Goal: Task Accomplishment & Management: Manage account settings

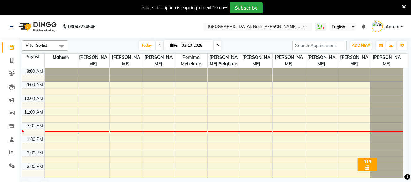
click at [403, 8] on icon at bounding box center [404, 7] width 4 height 6
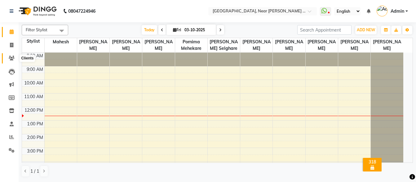
click at [12, 57] on icon at bounding box center [12, 58] width 6 height 5
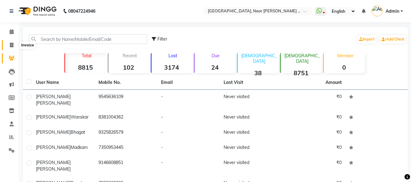
click at [10, 46] on icon at bounding box center [11, 45] width 3 height 5
select select "service"
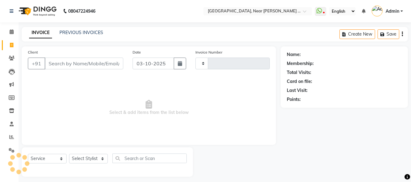
scroll to position [4, 0]
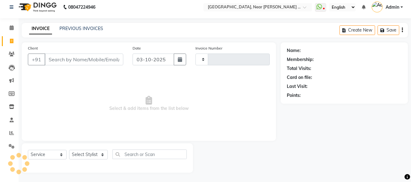
type input "0126"
select select "5103"
click at [9, 55] on icon at bounding box center [12, 54] width 6 height 5
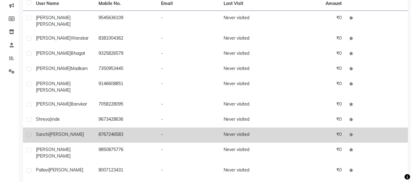
scroll to position [86, 0]
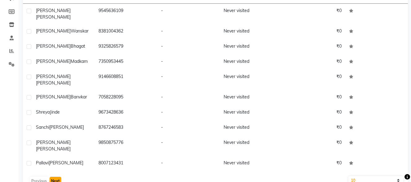
click at [55, 177] on button "Next" at bounding box center [56, 181] width 12 height 9
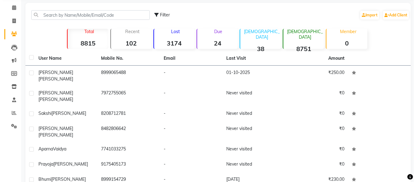
scroll to position [0, 0]
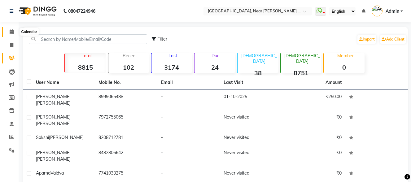
click at [11, 31] on icon at bounding box center [12, 31] width 4 height 5
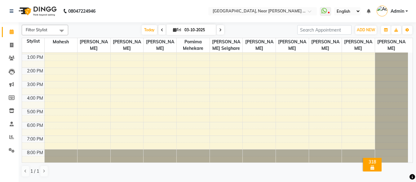
scroll to position [67, 0]
click at [10, 32] on icon at bounding box center [12, 31] width 4 height 5
click at [11, 33] on icon at bounding box center [12, 31] width 4 height 5
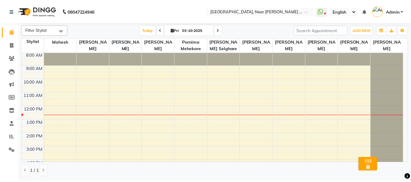
scroll to position [0, 0]
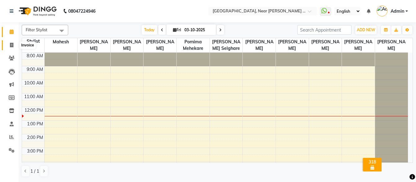
click at [8, 45] on span at bounding box center [11, 45] width 11 height 7
select select "service"
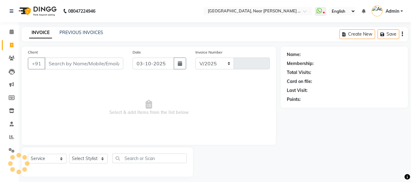
select select "5103"
type input "0126"
click at [53, 62] on input "Client" at bounding box center [84, 64] width 79 height 12
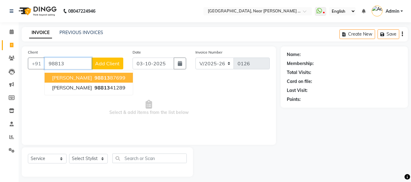
click at [73, 78] on span "[PERSON_NAME]" at bounding box center [72, 78] width 40 height 6
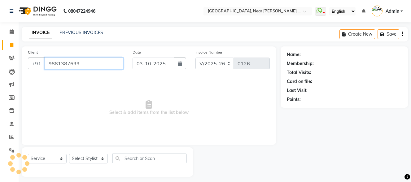
type input "9881387699"
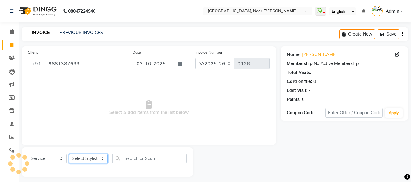
click at [100, 159] on select "Select Stylist [PERSON_NAME] [PERSON_NAME] [PERSON_NAME] Agare Mahesh Pornima M…" at bounding box center [88, 159] width 39 height 10
click at [69, 154] on select "Select Stylist [PERSON_NAME] [PERSON_NAME] [PERSON_NAME] Agare Mahesh Pornima M…" at bounding box center [88, 159] width 39 height 10
click at [98, 118] on span "Select & add items from the list below" at bounding box center [149, 108] width 242 height 62
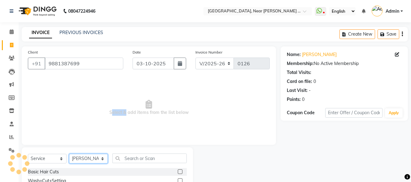
click at [85, 159] on select "Select Stylist [PERSON_NAME] [PERSON_NAME] [PERSON_NAME] Agare Mahesh Pornima M…" at bounding box center [88, 159] width 39 height 10
select select "32229"
click at [69, 154] on select "Select Stylist [PERSON_NAME] [PERSON_NAME] [PERSON_NAME] Agare Mahesh Pornima M…" at bounding box center [88, 159] width 39 height 10
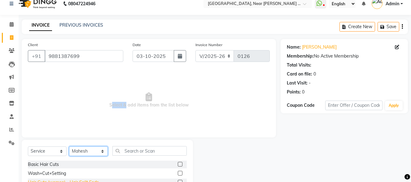
scroll to position [31, 0]
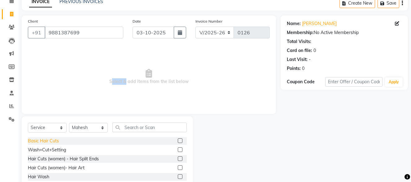
click at [54, 142] on div "Basic Hair Cuts" at bounding box center [43, 141] width 31 height 7
checkbox input "false"
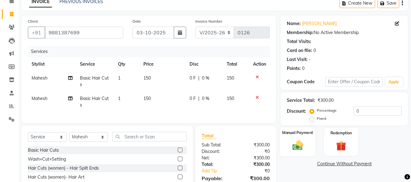
click at [296, 144] on img at bounding box center [297, 145] width 17 height 12
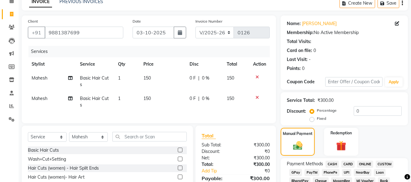
click at [333, 164] on span "CASH" at bounding box center [331, 164] width 13 height 7
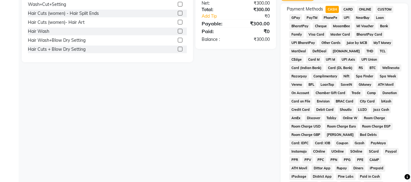
click at [369, 8] on span "ONLINE" at bounding box center [365, 9] width 16 height 7
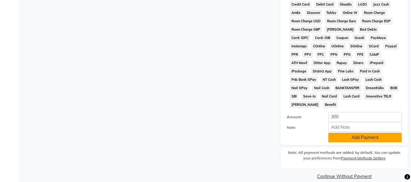
click at [362, 133] on button "Add Payment" at bounding box center [364, 138] width 73 height 10
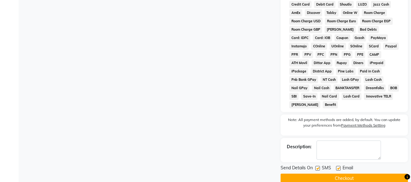
scroll to position [293, 0]
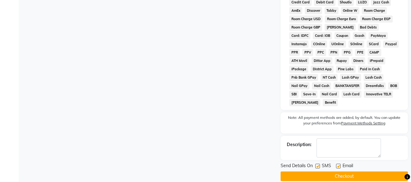
click at [339, 164] on label at bounding box center [338, 166] width 5 height 5
click at [339, 164] on input "checkbox" at bounding box center [338, 166] width 4 height 4
checkbox input "false"
click at [338, 172] on button "Checkout" at bounding box center [344, 177] width 127 height 10
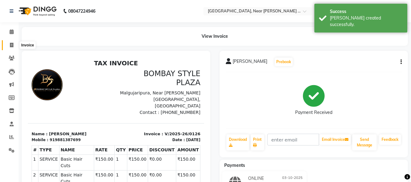
click at [10, 46] on icon at bounding box center [11, 45] width 3 height 5
select select "service"
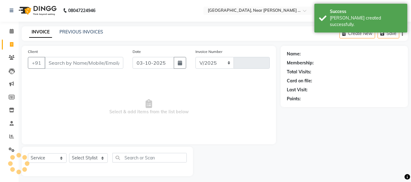
select select "5103"
type input "0127"
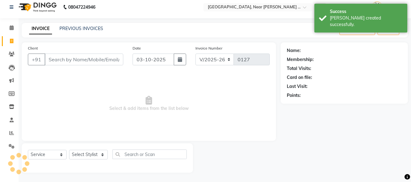
click at [71, 59] on input "Client" at bounding box center [84, 60] width 79 height 12
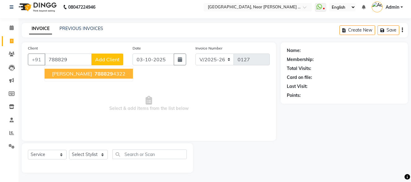
click at [97, 72] on span "788829" at bounding box center [103, 74] width 19 height 6
type input "7888294322"
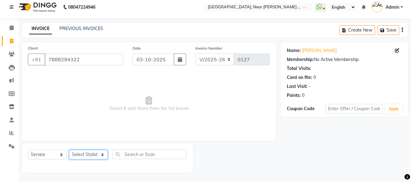
click at [91, 154] on select "Select Stylist [PERSON_NAME] [PERSON_NAME] [PERSON_NAME] Agare Mahesh Pornima M…" at bounding box center [88, 155] width 39 height 10
select select "32245"
click at [69, 150] on select "Select Stylist [PERSON_NAME] [PERSON_NAME] [PERSON_NAME] Agare Mahesh Pornima M…" at bounding box center [88, 155] width 39 height 10
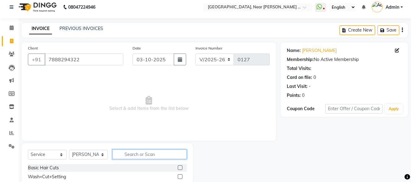
click at [120, 156] on input "text" at bounding box center [149, 155] width 74 height 10
type input "eye"
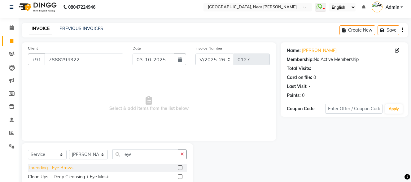
click at [70, 168] on div "Threading - Eye Brows" at bounding box center [51, 168] width 46 height 7
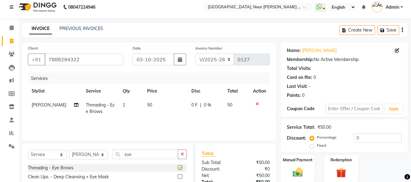
checkbox input "false"
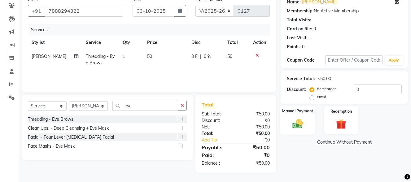
click at [305, 128] on img at bounding box center [297, 124] width 17 height 12
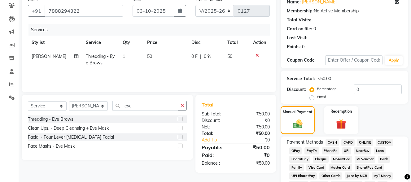
click at [362, 143] on span "ONLINE" at bounding box center [365, 142] width 16 height 7
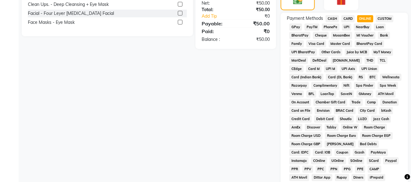
scroll to position [291, 0]
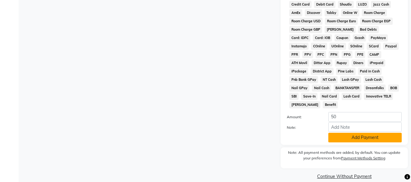
click at [354, 133] on button "Add Payment" at bounding box center [364, 138] width 73 height 10
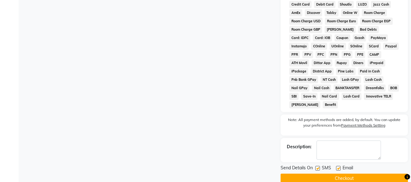
click at [338, 166] on label at bounding box center [338, 168] width 5 height 5
click at [338, 167] on input "checkbox" at bounding box center [338, 169] width 4 height 4
checkbox input "false"
click at [344, 174] on button "Checkout" at bounding box center [344, 179] width 127 height 10
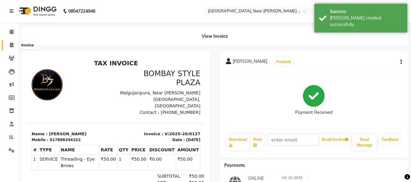
click at [12, 46] on icon at bounding box center [11, 45] width 3 height 5
select select "service"
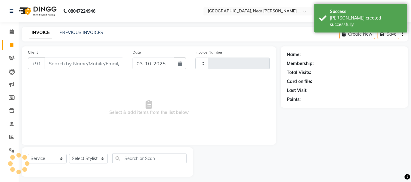
scroll to position [4, 0]
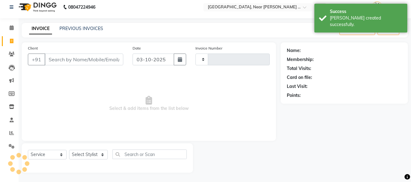
type input "0128"
select select "5103"
click at [72, 63] on input "Client" at bounding box center [84, 60] width 79 height 12
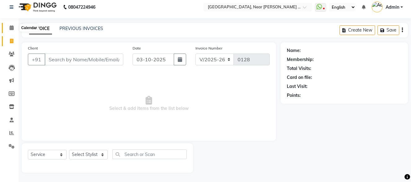
click at [12, 27] on icon at bounding box center [12, 27] width 4 height 5
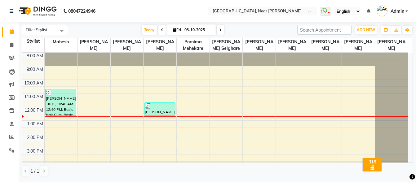
click at [62, 84] on div "8:00 AM 9:00 AM 10:00 AM 11:00 AM 12:00 PM 1:00 PM 2:00 PM 3:00 PM 4:00 PM 5:00…" at bounding box center [215, 141] width 386 height 177
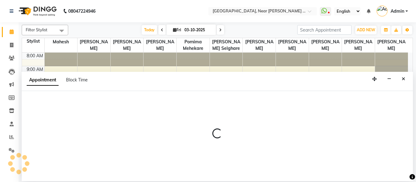
select select "32229"
select select "600"
select select "tentative"
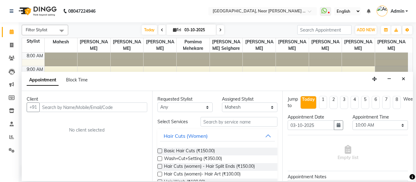
click at [85, 109] on input "text" at bounding box center [93, 108] width 108 height 10
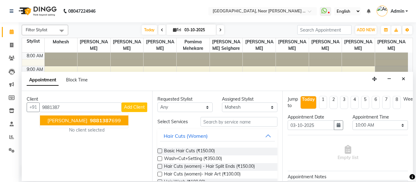
click at [121, 123] on ngb-highlight "9881387 699" at bounding box center [105, 120] width 32 height 6
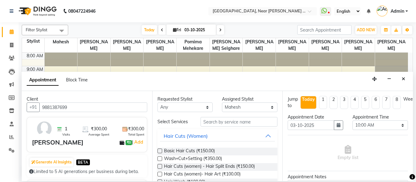
type input "9881387699"
click at [204, 124] on input "text" at bounding box center [238, 122] width 77 height 10
click at [210, 151] on span "Basic Hair Cuts (₹150.00)" at bounding box center [189, 152] width 51 height 8
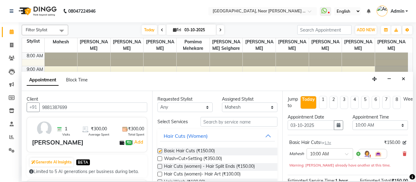
checkbox input "false"
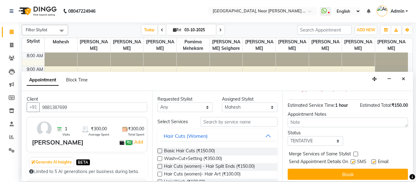
scroll to position [84, 0]
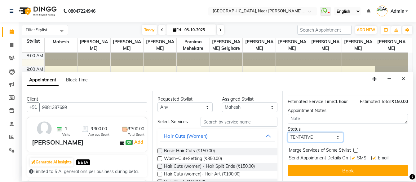
drag, startPoint x: 317, startPoint y: 131, endPoint x: 317, endPoint y: 134, distance: 3.4
click at [317, 133] on select "Select TENTATIVE CONFIRM CHECK-IN UPCOMING" at bounding box center [314, 138] width 55 height 10
select select "confirm booking"
click at [287, 133] on select "Select TENTATIVE CONFIRM CHECK-IN UPCOMING" at bounding box center [314, 138] width 55 height 10
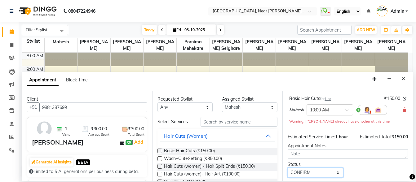
scroll to position [0, 0]
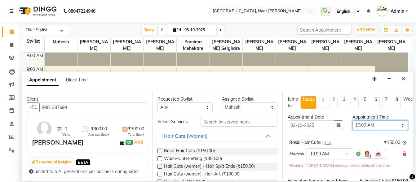
click at [374, 126] on select "Select 09:00 AM 09:15 AM 09:30 AM 09:45 AM 10:00 AM 10:15 AM 10:30 AM 10:45 AM …" at bounding box center [379, 125] width 55 height 10
select select "720"
click at [352, 120] on select "Select 09:00 AM 09:15 AM 09:30 AM 09:45 AM 10:00 AM 10:15 AM 10:30 AM 10:45 AM …" at bounding box center [379, 125] width 55 height 10
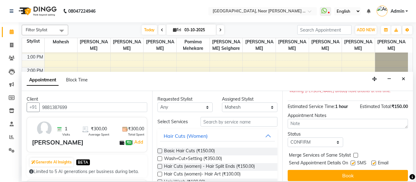
scroll to position [84, 0]
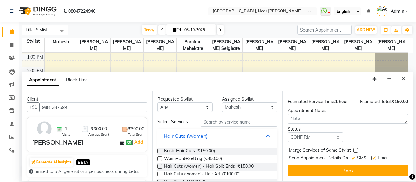
click at [354, 156] on label at bounding box center [352, 158] width 5 height 5
click at [354, 157] on input "checkbox" at bounding box center [352, 159] width 4 height 4
checkbox input "false"
click at [372, 156] on label at bounding box center [373, 158] width 5 height 5
click at [372, 157] on input "checkbox" at bounding box center [373, 159] width 4 height 4
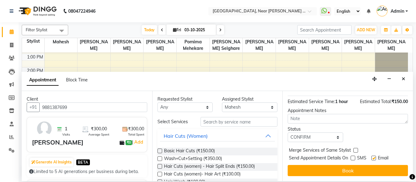
checkbox input "false"
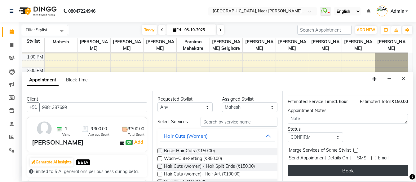
click at [365, 171] on button "Book" at bounding box center [347, 170] width 120 height 11
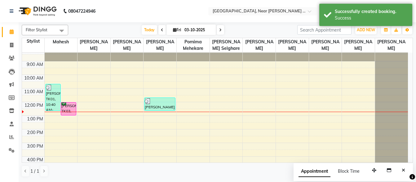
scroll to position [36, 0]
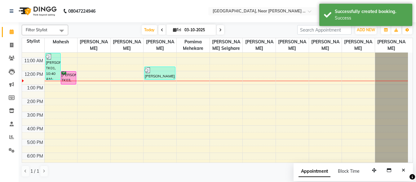
click at [59, 86] on div "8:00 AM 9:00 AM 10:00 AM 11:00 AM 12:00 PM 1:00 PM 2:00 PM 3:00 PM 4:00 PM 5:00…" at bounding box center [215, 105] width 386 height 177
select select "32229"
select select "780"
select select "tentative"
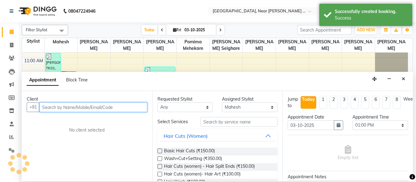
click at [97, 107] on input "text" at bounding box center [93, 108] width 108 height 10
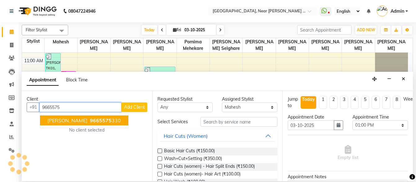
click at [110, 122] on ngb-highlight "9665575 330" at bounding box center [105, 120] width 32 height 6
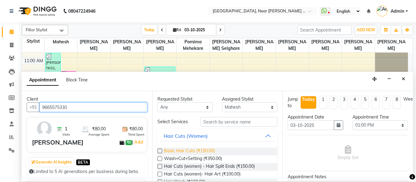
type input "9665575330"
click at [211, 150] on span "Basic Hair Cuts (₹150.00)" at bounding box center [189, 152] width 51 height 8
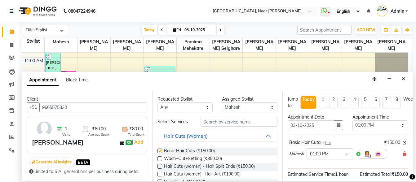
checkbox input "false"
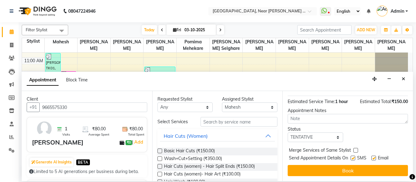
scroll to position [77, 0]
click at [325, 133] on select "Select TENTATIVE CONFIRM CHECK-IN UPCOMING" at bounding box center [314, 138] width 55 height 10
select select "confirm booking"
click at [287, 133] on select "Select TENTATIVE CONFIRM CHECK-IN UPCOMING" at bounding box center [314, 138] width 55 height 10
click at [354, 156] on label at bounding box center [352, 158] width 5 height 5
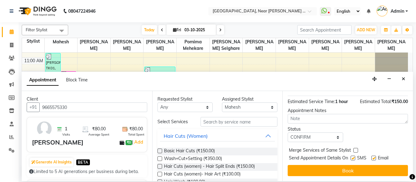
click at [354, 157] on input "checkbox" at bounding box center [352, 159] width 4 height 4
click at [354, 156] on label at bounding box center [352, 158] width 5 height 5
click at [354, 157] on input "checkbox" at bounding box center [352, 159] width 4 height 4
checkbox input "true"
click at [374, 156] on label at bounding box center [373, 158] width 5 height 5
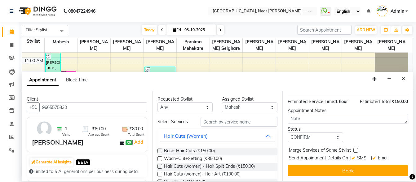
click at [374, 157] on input "checkbox" at bounding box center [373, 159] width 4 height 4
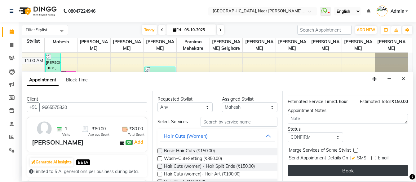
drag, startPoint x: 375, startPoint y: 154, endPoint x: 360, endPoint y: 167, distance: 19.5
click at [375, 156] on label at bounding box center [373, 158] width 5 height 5
click at [375, 157] on input "checkbox" at bounding box center [373, 159] width 4 height 4
checkbox input "true"
click at [356, 169] on button "Book" at bounding box center [347, 170] width 120 height 11
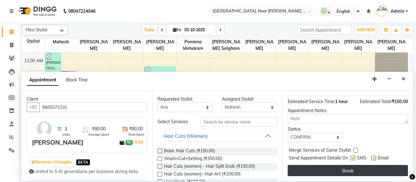
click at [356, 169] on div "Book" at bounding box center [347, 170] width 120 height 11
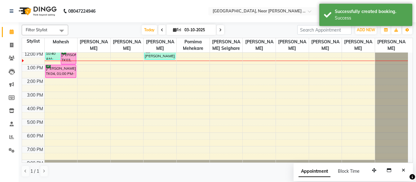
scroll to position [67, 0]
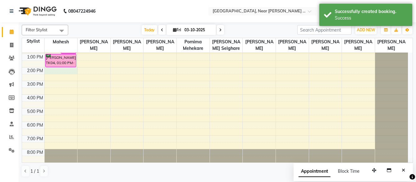
click at [55, 72] on div "8:00 AM 9:00 AM 10:00 AM 11:00 AM 12:00 PM 1:00 PM 2:00 PM 3:00 PM 4:00 PM 5:00…" at bounding box center [215, 74] width 386 height 177
drag, startPoint x: 55, startPoint y: 72, endPoint x: 58, endPoint y: 81, distance: 9.8
select select "32229"
select select "840"
select select "tentative"
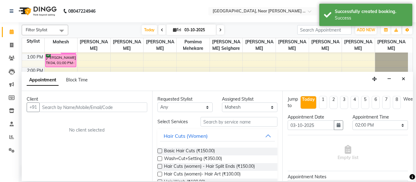
click at [81, 109] on input "text" at bounding box center [93, 108] width 108 height 10
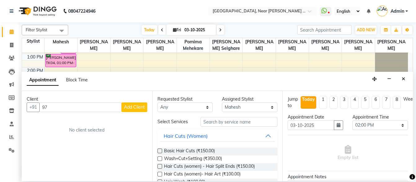
type input "9"
click at [88, 108] on input "text" at bounding box center [93, 108] width 108 height 10
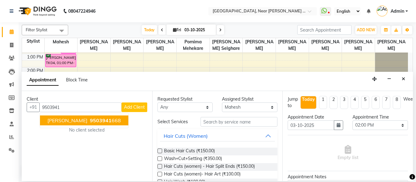
click at [94, 120] on span "9503941" at bounding box center [101, 120] width 22 height 6
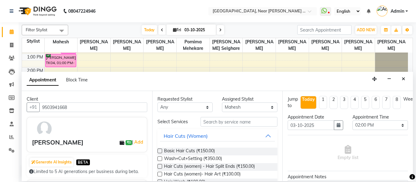
type input "9503941668"
click at [206, 123] on input "text" at bounding box center [238, 122] width 77 height 10
click at [202, 150] on span "Basic Hair Cuts (₹150.00)" at bounding box center [189, 152] width 51 height 8
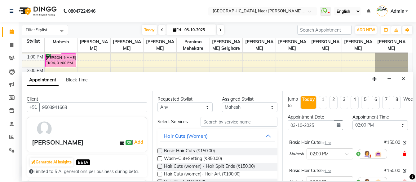
click at [402, 155] on icon at bounding box center [404, 154] width 4 height 4
click at [402, 180] on icon at bounding box center [404, 182] width 4 height 4
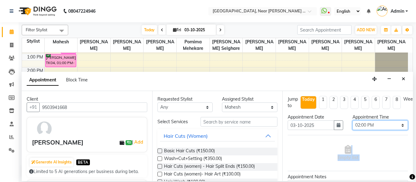
click at [379, 124] on select "Select 09:00 AM 09:15 AM 09:30 AM 09:45 AM 10:00 AM 10:15 AM 10:30 AM 10:45 AM …" at bounding box center [379, 125] width 55 height 10
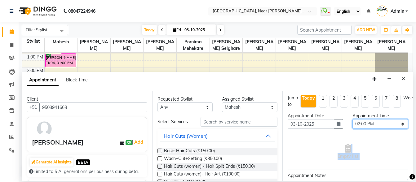
scroll to position [0, 0]
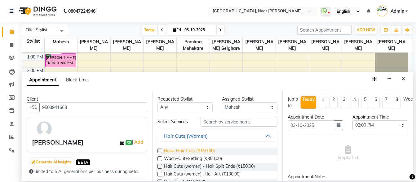
click at [209, 152] on span "Basic Hair Cuts (₹150.00)" at bounding box center [189, 152] width 51 height 8
drag, startPoint x: 209, startPoint y: 152, endPoint x: 227, endPoint y: 151, distance: 18.6
click at [209, 152] on span "Basic Hair Cuts (₹150.00)" at bounding box center [189, 152] width 51 height 8
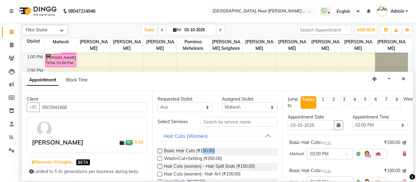
checkbox input "false"
click at [358, 125] on select "Select 09:00 AM 09:15 AM 09:30 AM 09:45 AM 10:00 AM 10:15 AM 10:30 AM 10:45 AM …" at bounding box center [379, 125] width 55 height 10
select select "960"
click at [352, 120] on select "Select 09:00 AM 09:15 AM 09:30 AM 09:45 AM 10:00 AM 10:15 AM 10:30 AM 10:45 AM …" at bounding box center [379, 125] width 55 height 10
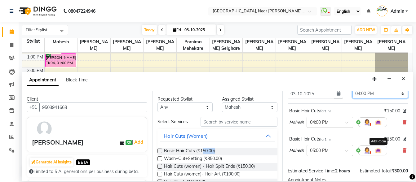
scroll to position [31, 0]
click at [402, 152] on icon at bounding box center [404, 151] width 4 height 4
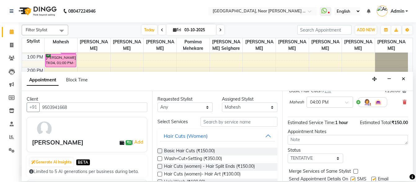
scroll to position [77, 0]
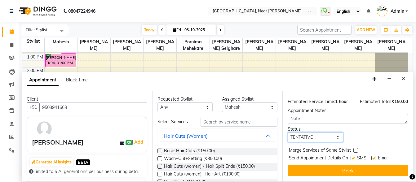
click at [314, 133] on select "Select TENTATIVE CONFIRM CHECK-IN UPCOMING" at bounding box center [314, 138] width 55 height 10
select select "confirm booking"
click at [287, 133] on select "Select TENTATIVE CONFIRM CHECK-IN UPCOMING" at bounding box center [314, 138] width 55 height 10
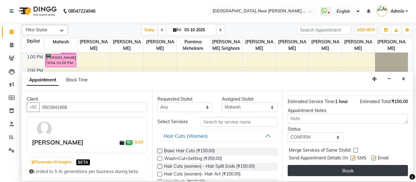
click at [349, 169] on button "Book" at bounding box center [347, 170] width 120 height 11
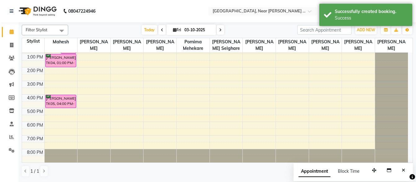
click at [70, 124] on div "8:00 AM 9:00 AM 10:00 AM 11:00 AM 12:00 PM 1:00 PM 2:00 PM 3:00 PM 4:00 PM 5:00…" at bounding box center [215, 74] width 386 height 177
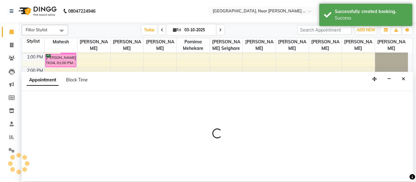
select select "32229"
select select "1080"
select select "tentative"
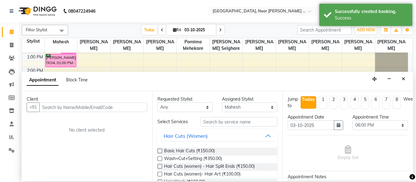
click at [117, 106] on input "text" at bounding box center [93, 108] width 108 height 10
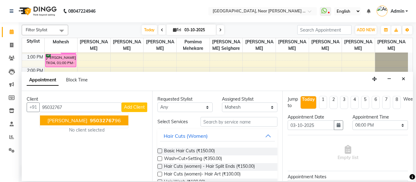
click at [107, 121] on ngb-highlight "95032767 96" at bounding box center [105, 120] width 32 height 6
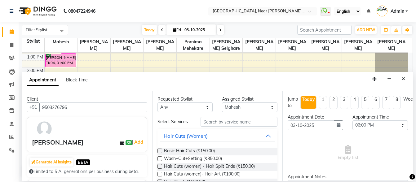
type input "9503276796"
click at [203, 123] on input "text" at bounding box center [238, 122] width 77 height 10
click at [206, 150] on span "Basic Hair Cuts (₹150.00)" at bounding box center [189, 152] width 51 height 8
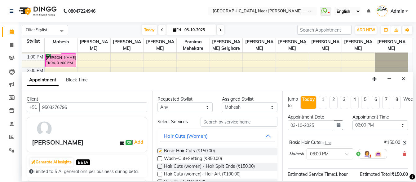
checkbox input "false"
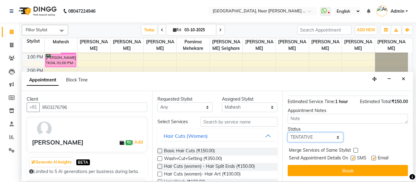
click at [306, 133] on select "Select TENTATIVE CONFIRM CHECK-IN UPCOMING" at bounding box center [314, 138] width 55 height 10
select select "confirm booking"
click at [287, 133] on select "Select TENTATIVE CONFIRM CHECK-IN UPCOMING" at bounding box center [314, 138] width 55 height 10
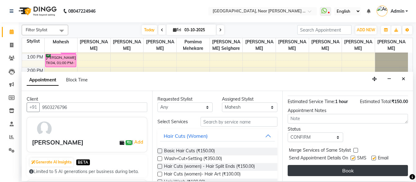
click at [347, 165] on button "Book" at bounding box center [347, 170] width 120 height 11
click at [347, 165] on div "Book" at bounding box center [347, 170] width 120 height 11
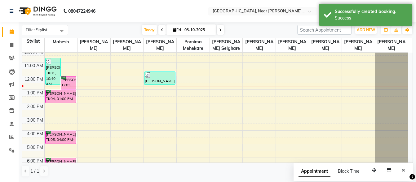
scroll to position [0, 0]
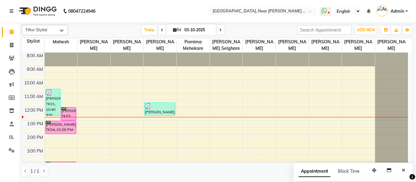
click at [164, 83] on div "8:00 AM 9:00 AM 10:00 AM 11:00 AM 12:00 PM 1:00 PM 2:00 PM 3:00 PM 4:00 PM 5:00…" at bounding box center [215, 141] width 386 height 177
select select "32245"
select select "tentative"
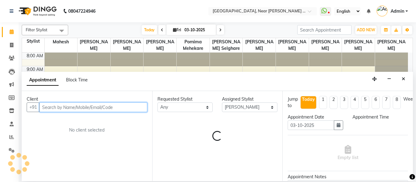
select select "600"
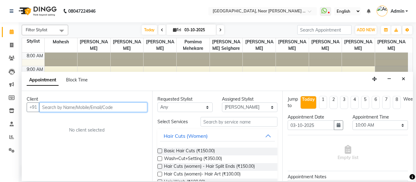
click at [92, 107] on input "text" at bounding box center [93, 108] width 108 height 10
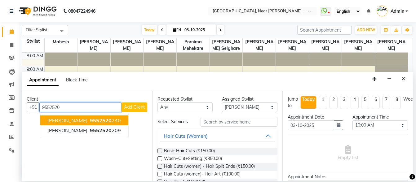
click at [84, 120] on button "[PERSON_NAME] 9552520 240" at bounding box center [84, 121] width 88 height 10
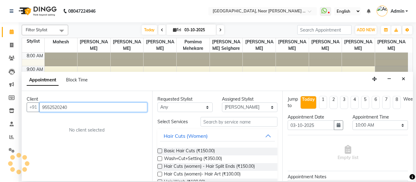
type input "9552520240"
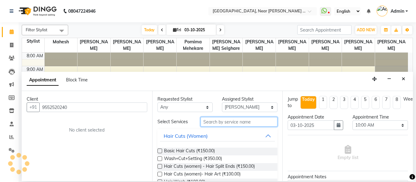
click at [210, 124] on input "text" at bounding box center [238, 122] width 77 height 10
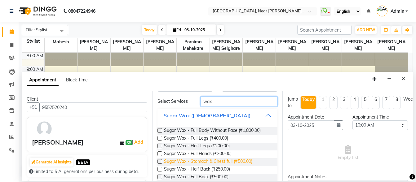
scroll to position [31, 0]
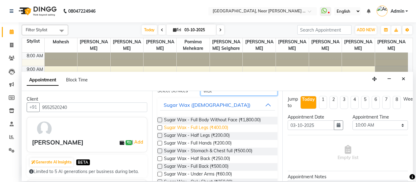
type input "wax"
click at [225, 126] on span "Sugar Wax - Full Legs (₹400.00)" at bounding box center [196, 128] width 64 height 8
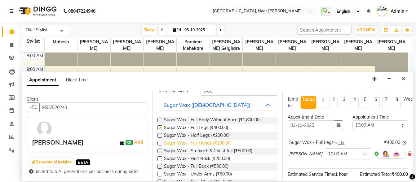
checkbox input "false"
click at [225, 143] on span "Sugar Wax - Full Hands (₹200.00)" at bounding box center [198, 144] width 68 height 8
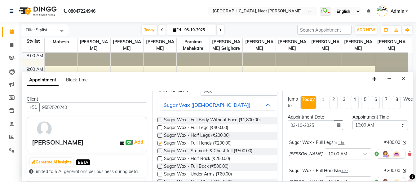
checkbox input "false"
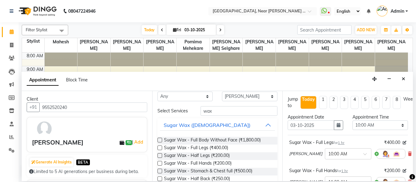
scroll to position [0, 0]
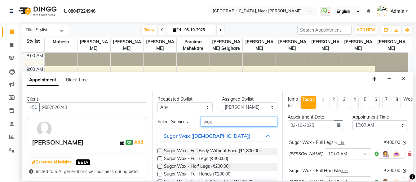
click at [242, 121] on input "wax" at bounding box center [238, 122] width 77 height 10
type input "w"
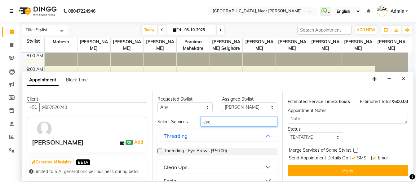
scroll to position [107, 0]
type input "eye"
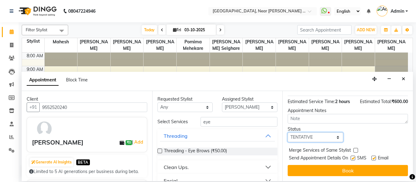
click at [305, 133] on select "Select TENTATIVE CONFIRM CHECK-IN UPCOMING" at bounding box center [314, 138] width 55 height 10
select select "confirm booking"
click at [287, 133] on select "Select TENTATIVE CONFIRM CHECK-IN UPCOMING" at bounding box center [314, 138] width 55 height 10
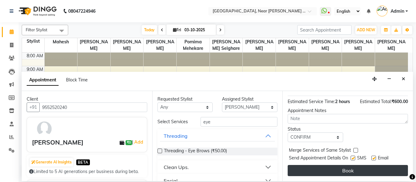
click at [335, 170] on button "Book" at bounding box center [347, 170] width 120 height 11
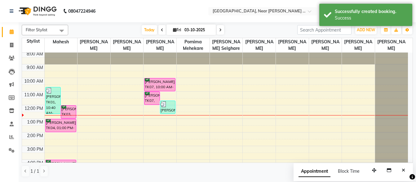
scroll to position [0, 0]
